Goal: Find specific page/section: Find specific page/section

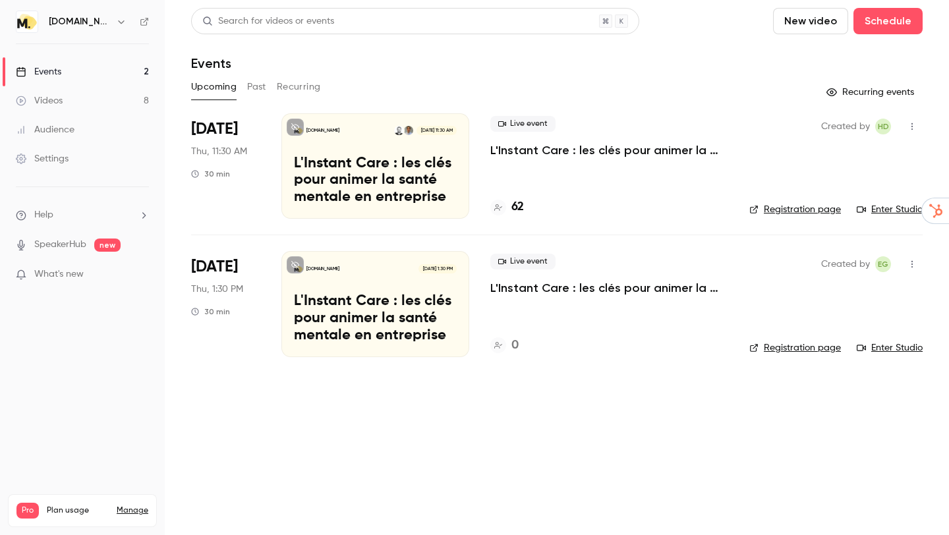
click at [887, 210] on link "Enter Studio" at bounding box center [890, 209] width 66 height 13
click at [524, 205] on div "62" at bounding box center [609, 207] width 238 height 18
click at [517, 206] on h4 "62" at bounding box center [517, 207] width 13 height 18
